Goal: Transaction & Acquisition: Purchase product/service

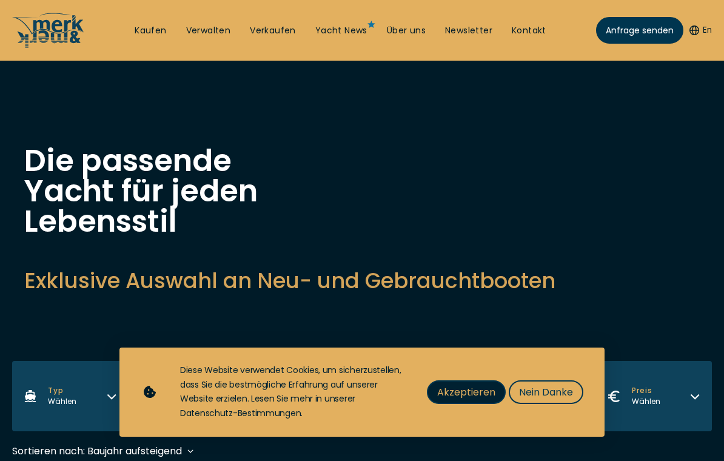
click at [482, 389] on span "Akzeptieren" at bounding box center [466, 392] width 58 height 15
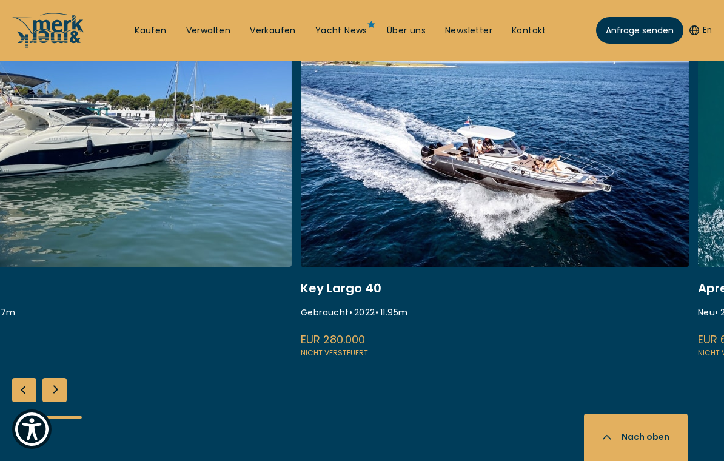
scroll to position [499, 0]
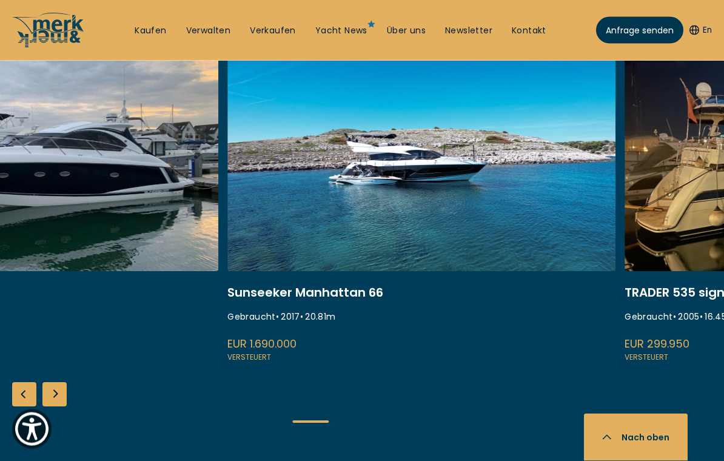
click at [556, 217] on link at bounding box center [421, 202] width 388 height 323
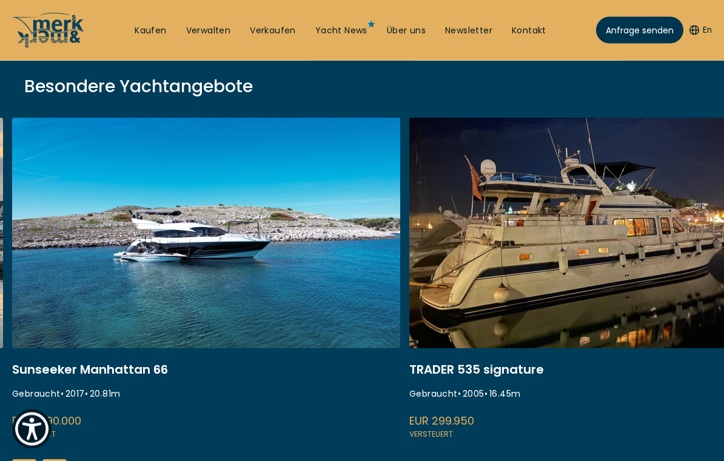
scroll to position [173, 0]
click at [141, 211] on link at bounding box center [206, 279] width 388 height 323
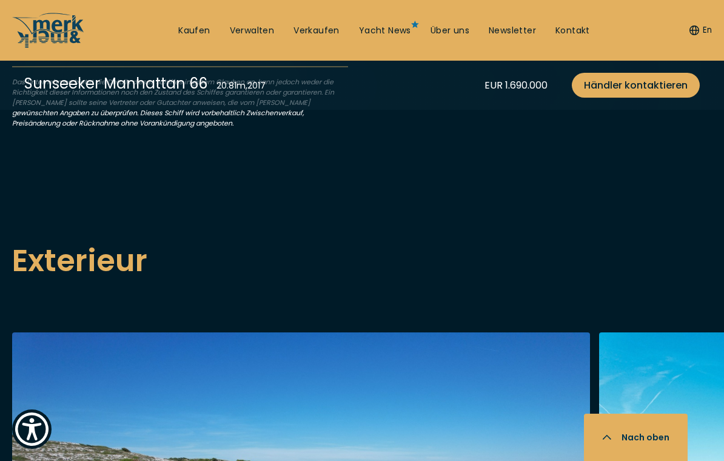
scroll to position [305, 0]
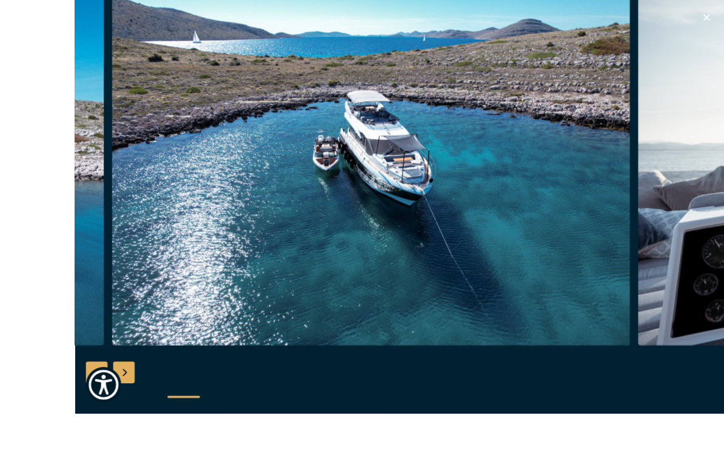
scroll to position [1104, 0]
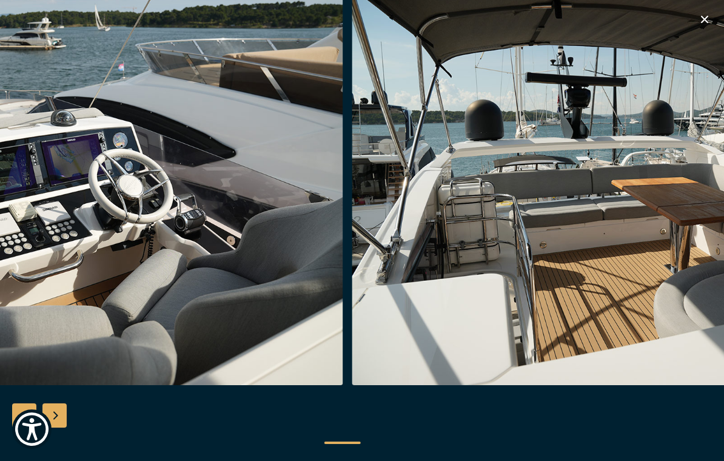
click at [701, 22] on icon "button" at bounding box center [705, 19] width 15 height 15
